Goal: Information Seeking & Learning: Stay updated

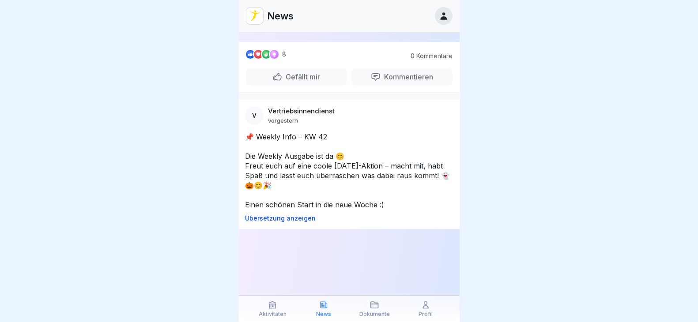
scroll to position [441, 0]
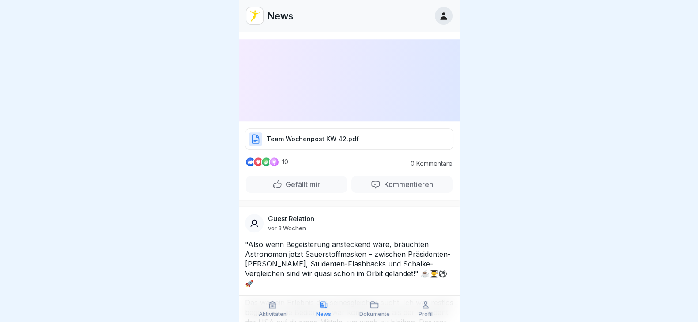
scroll to position [1048, 0]
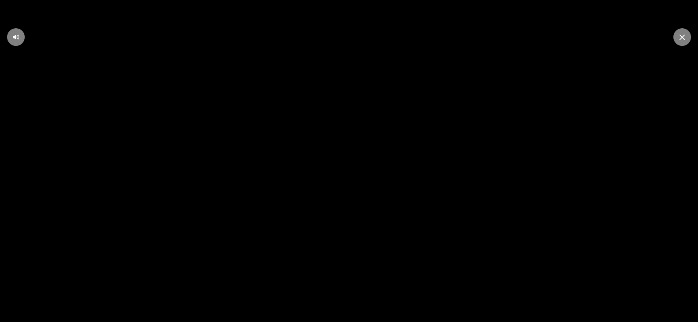
click at [680, 41] on div at bounding box center [682, 37] width 18 height 18
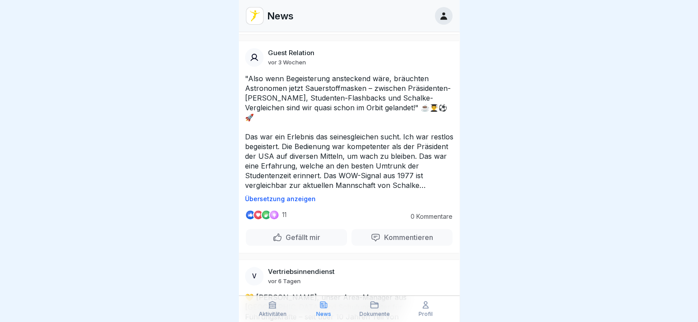
click at [527, 173] on div at bounding box center [349, 161] width 698 height 322
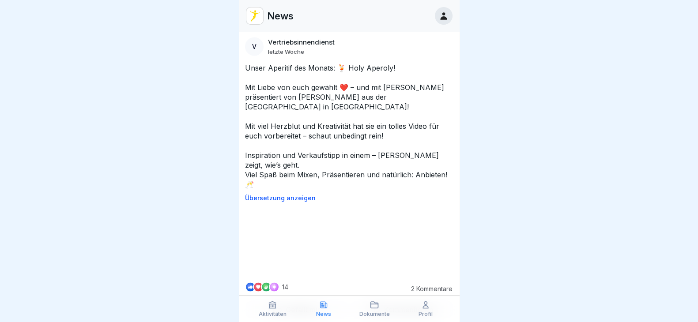
scroll to position [2096, 0]
click at [347, 208] on video at bounding box center [349, 241] width 132 height 66
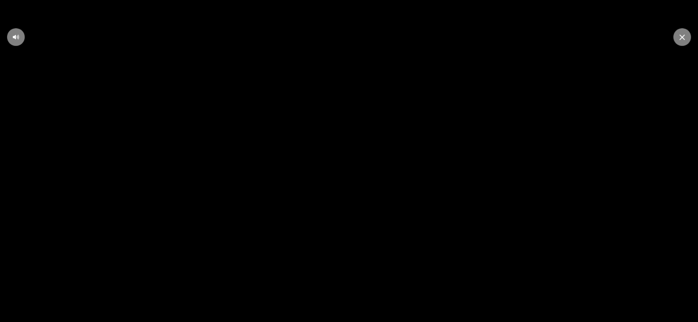
click at [680, 34] on icon at bounding box center [681, 36] width 5 height 5
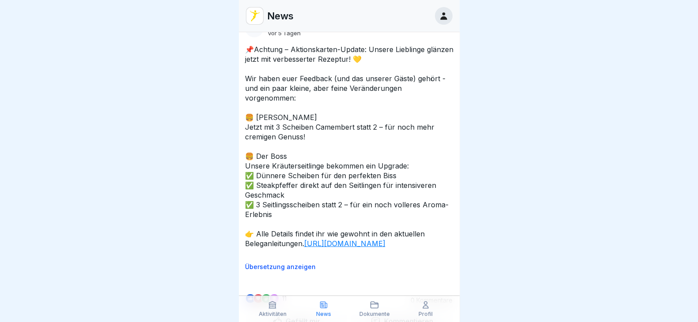
scroll to position [2482, 0]
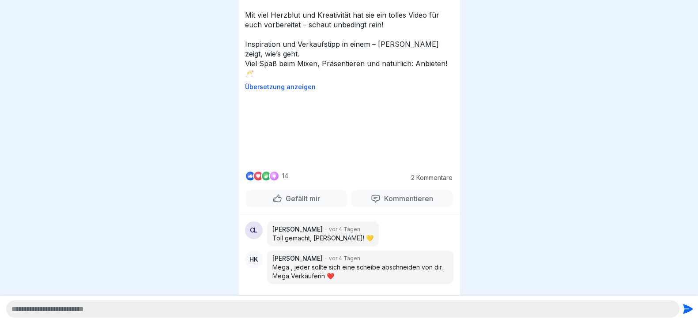
scroll to position [8, 0]
click at [290, 259] on p "[PERSON_NAME]" at bounding box center [297, 258] width 50 height 9
click at [256, 257] on div "HK" at bounding box center [254, 260] width 18 height 18
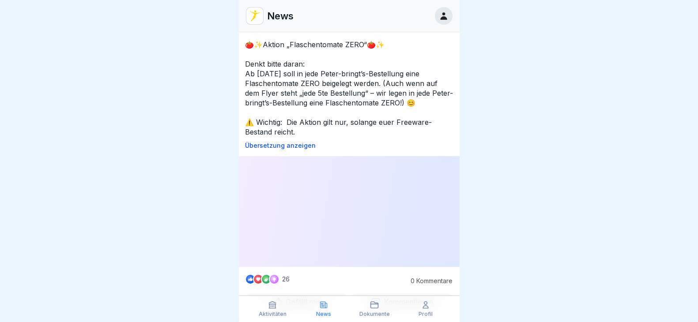
scroll to position [3917, 0]
